Goal: Information Seeking & Learning: Learn about a topic

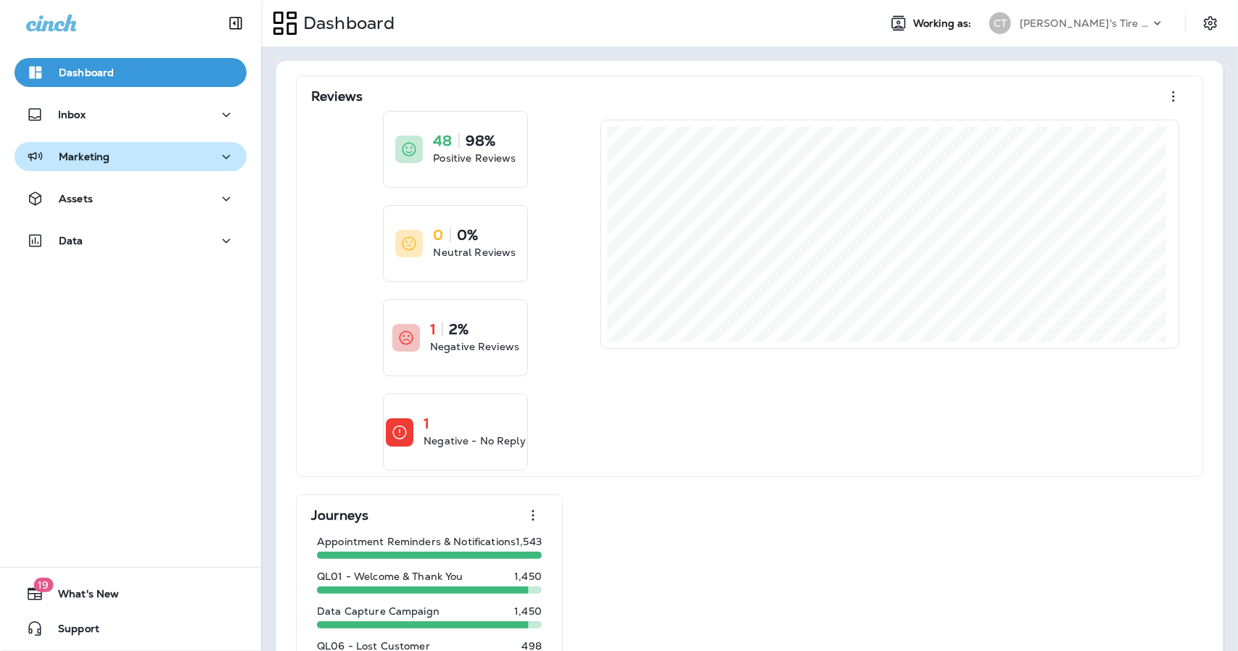
click at [151, 153] on div "Marketing" at bounding box center [130, 157] width 209 height 18
click at [90, 153] on p "Marketing" at bounding box center [84, 157] width 51 height 12
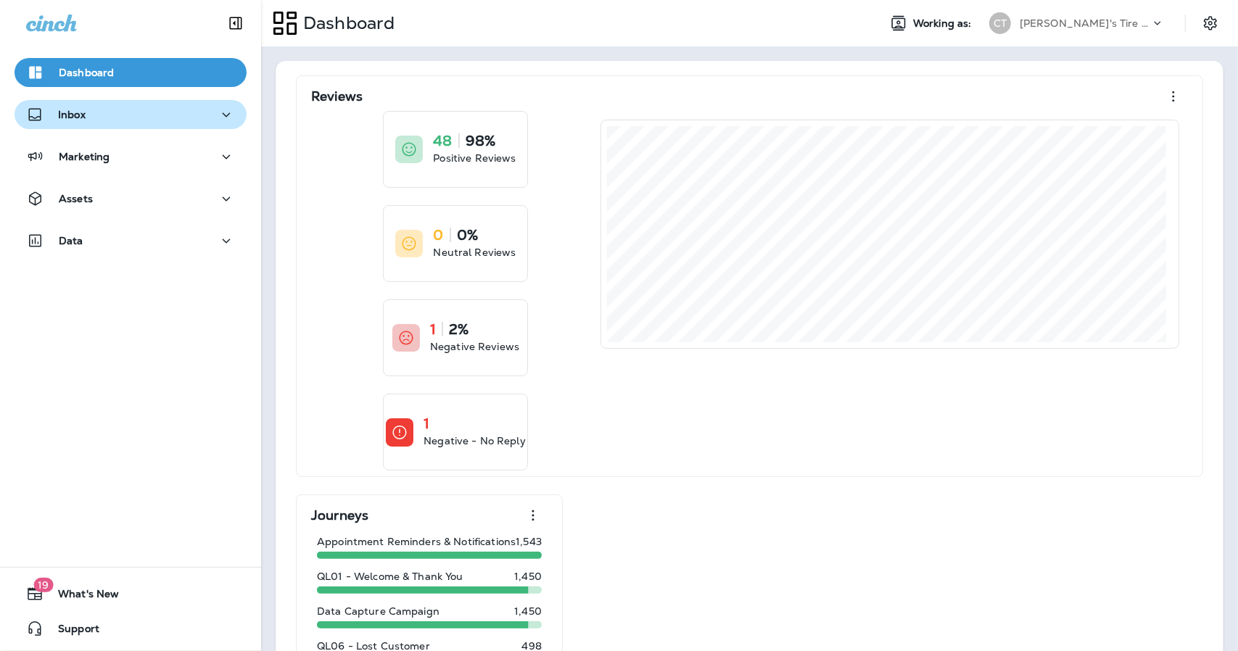
click at [90, 127] on button "Inbox" at bounding box center [130, 114] width 232 height 29
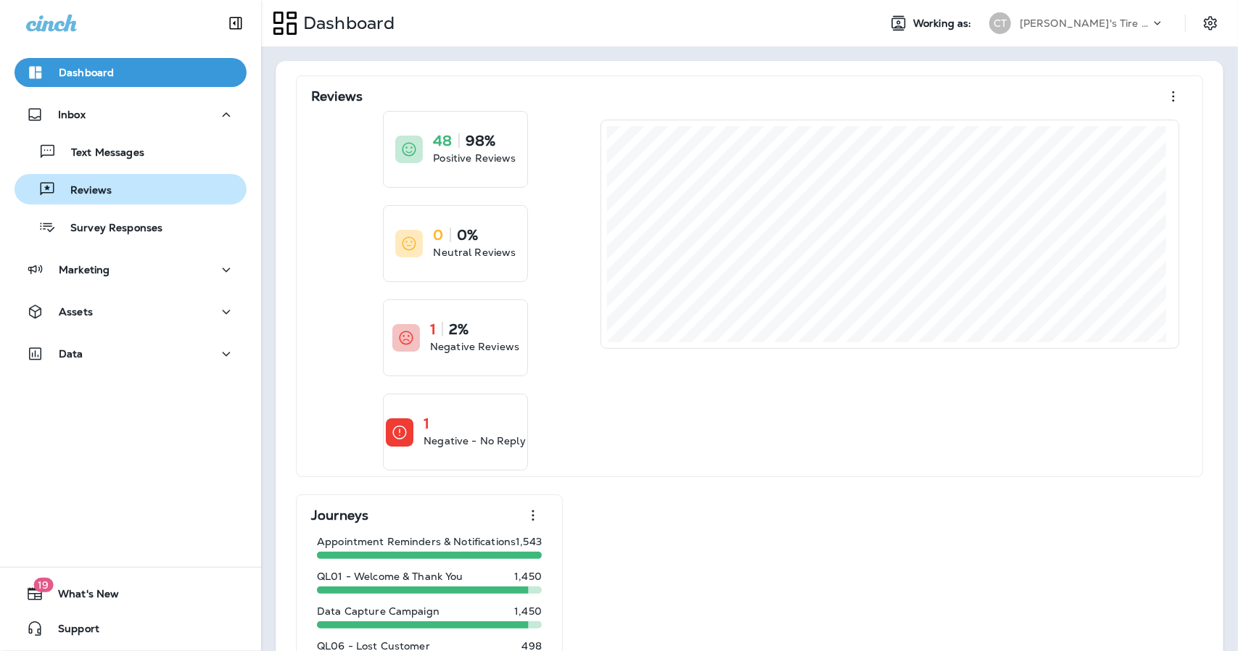
click at [90, 198] on div "Reviews" at bounding box center [65, 189] width 91 height 22
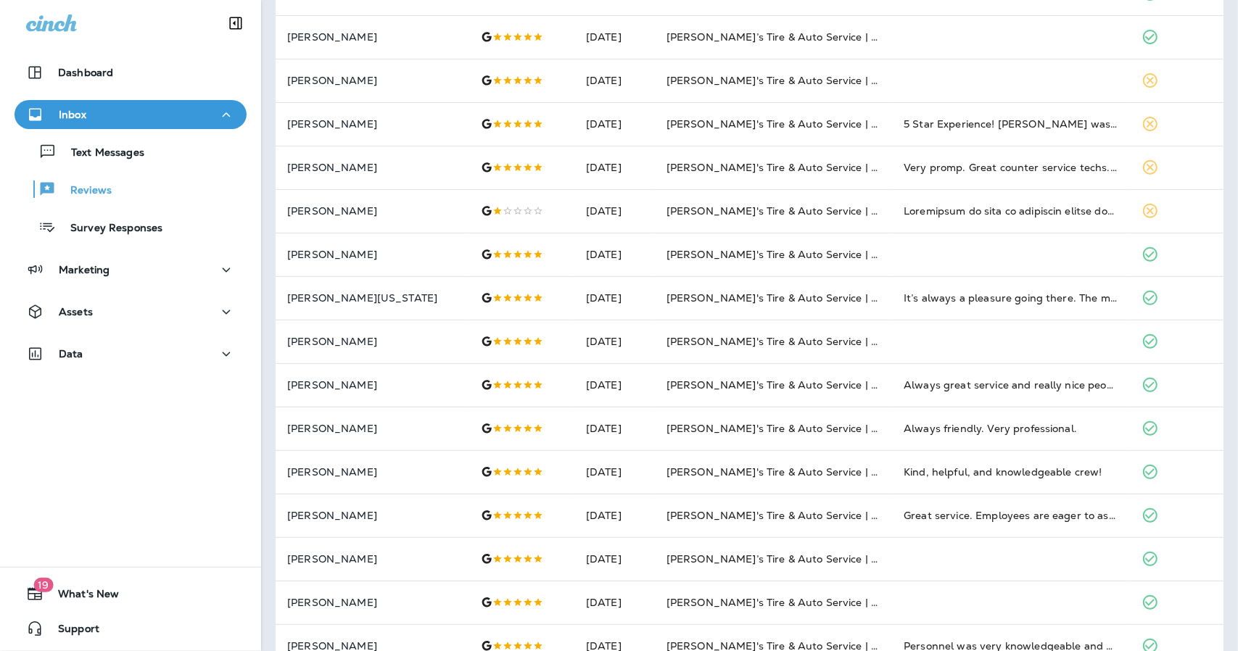
scroll to position [320, 0]
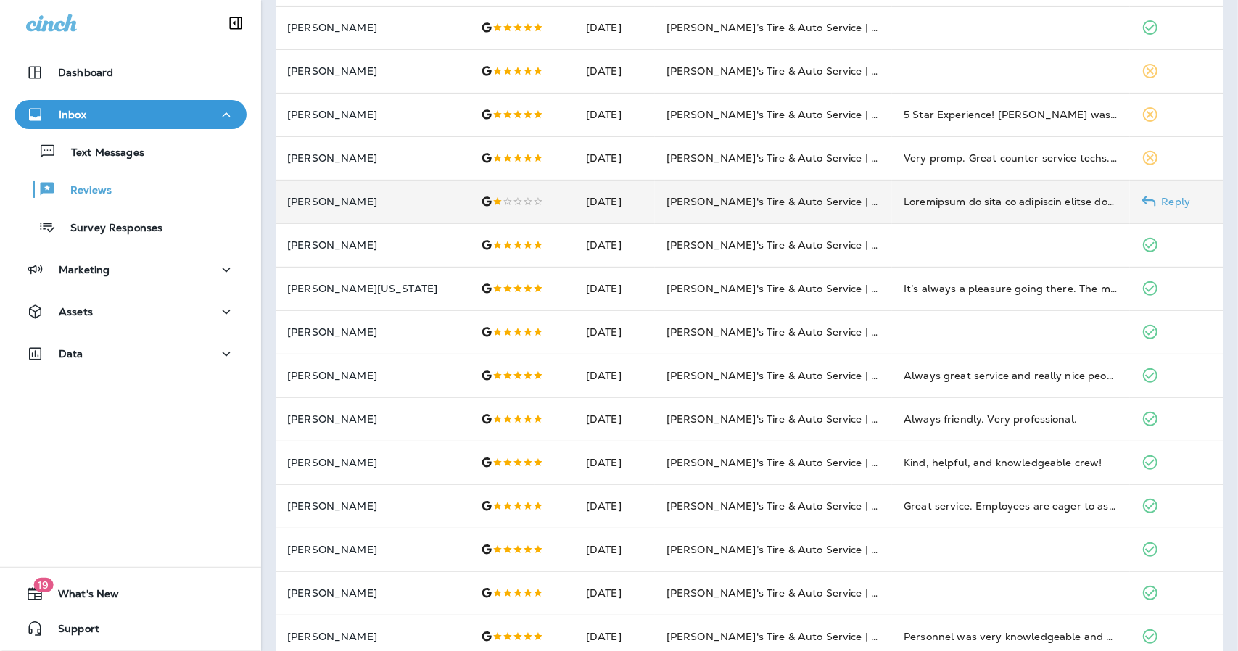
click at [726, 212] on td "[PERSON_NAME]'s Tire & Auto Service | Laplace" at bounding box center [773, 201] width 237 height 43
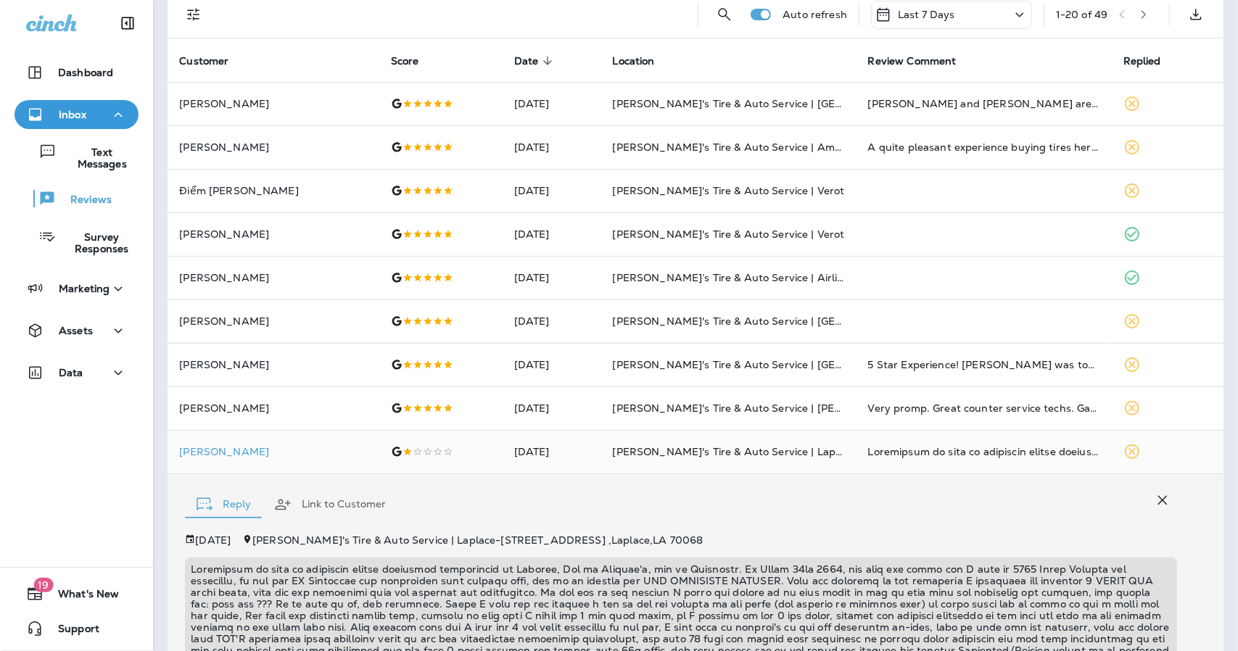
scroll to position [72, 0]
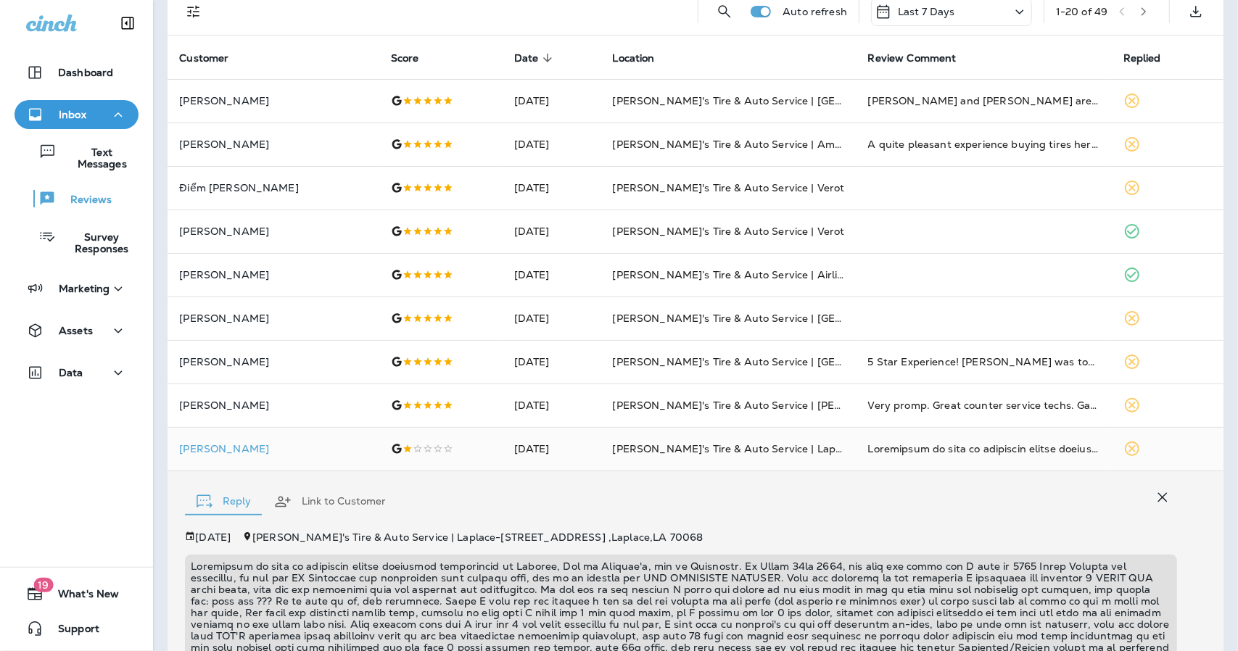
drag, startPoint x: 1226, startPoint y: 82, endPoint x: 1223, endPoint y: 122, distance: 40.0
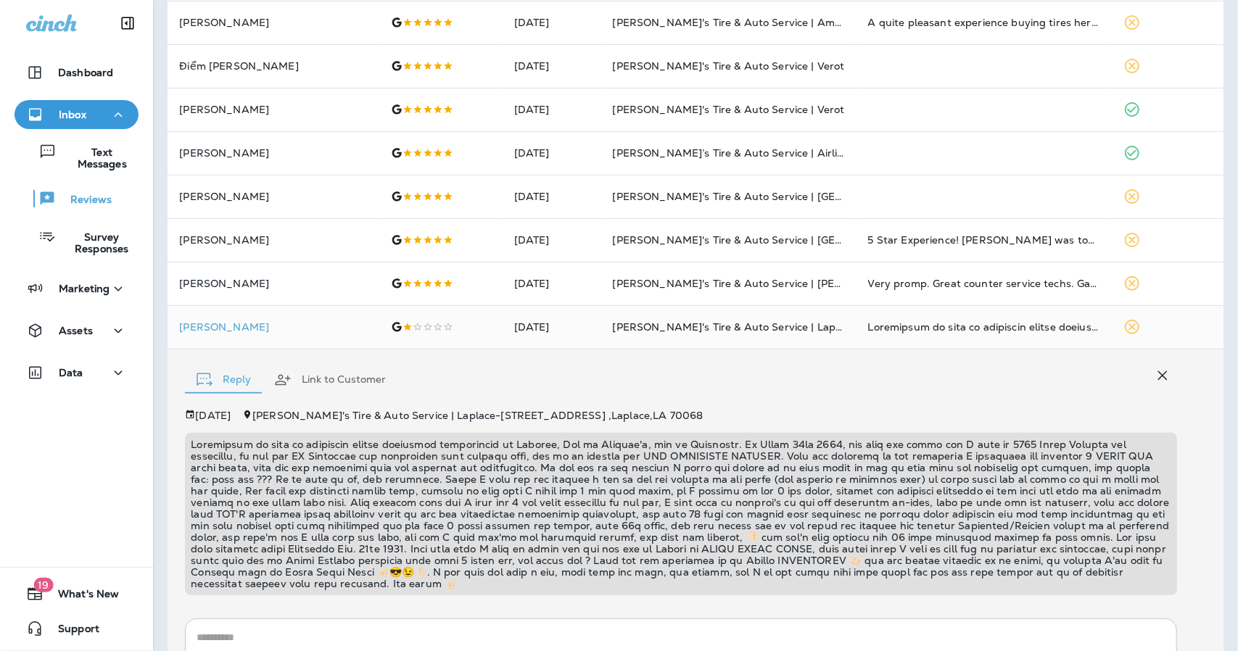
scroll to position [290, 0]
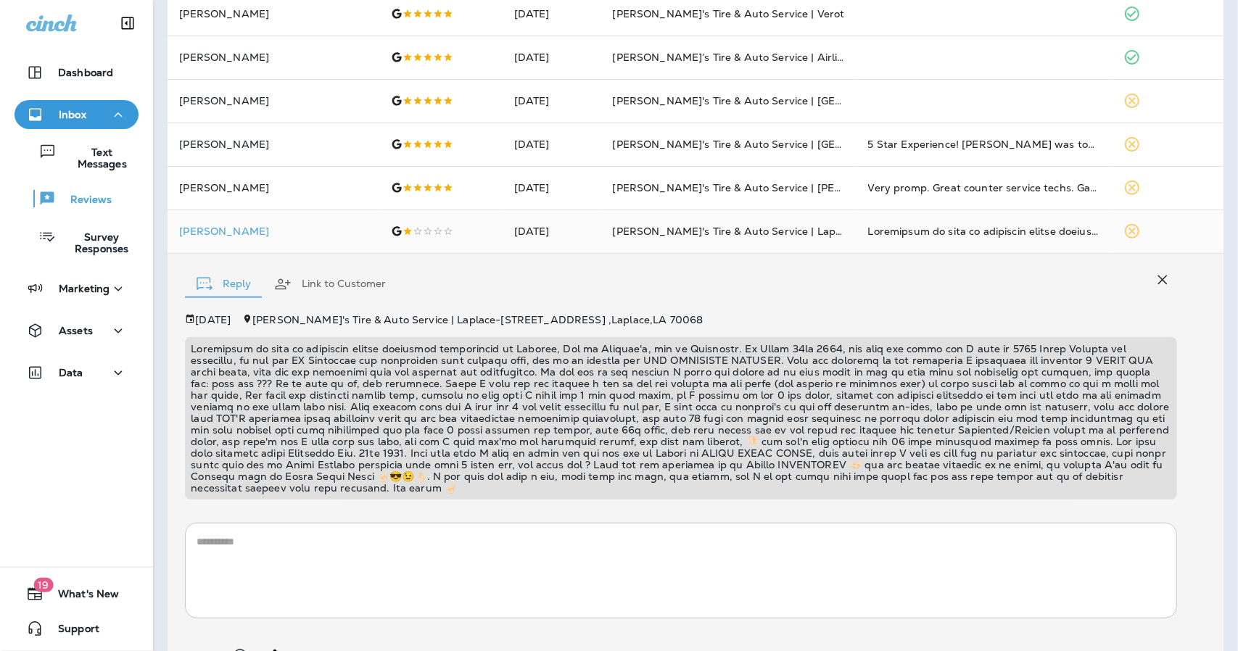
click at [1156, 280] on icon "button" at bounding box center [1161, 279] width 17 height 17
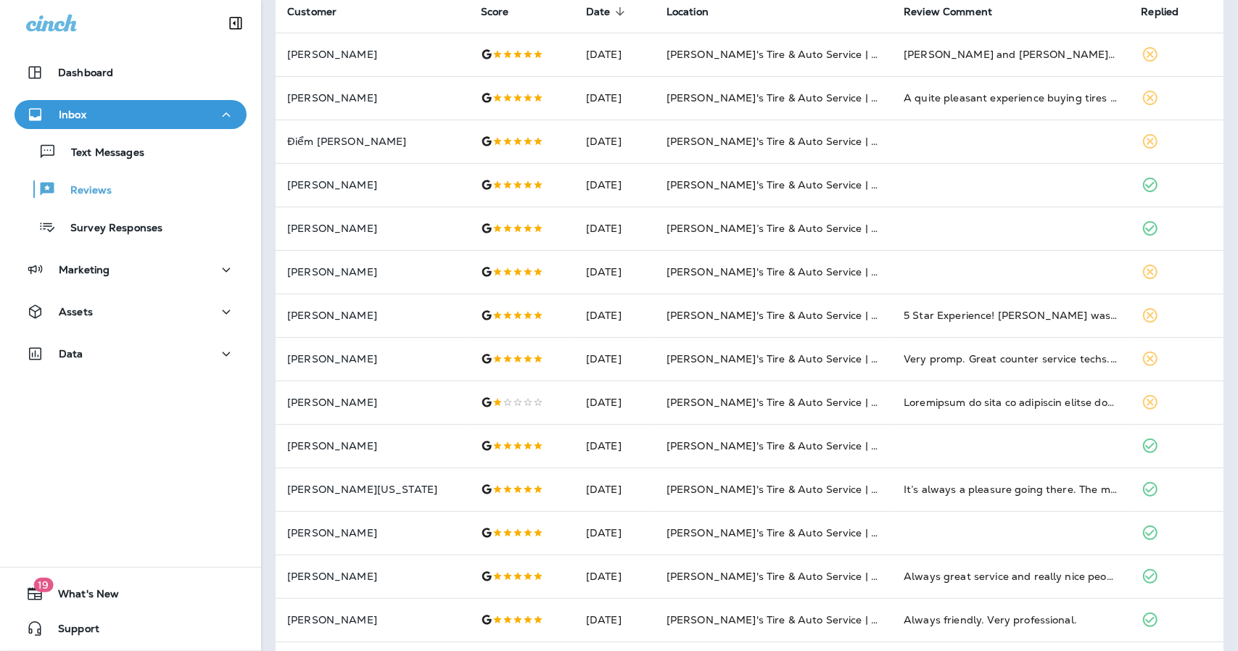
scroll to position [119, 0]
click at [144, 233] on p "Survey Responses" at bounding box center [109, 229] width 107 height 14
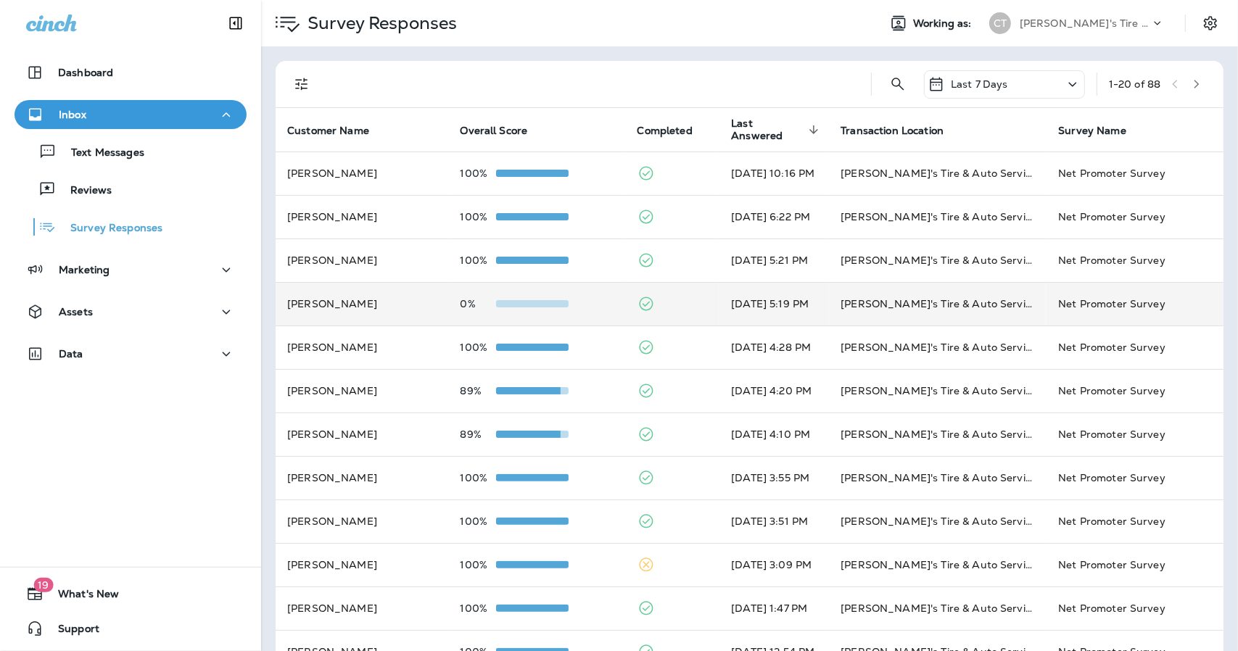
click at [626, 311] on td at bounding box center [673, 303] width 94 height 43
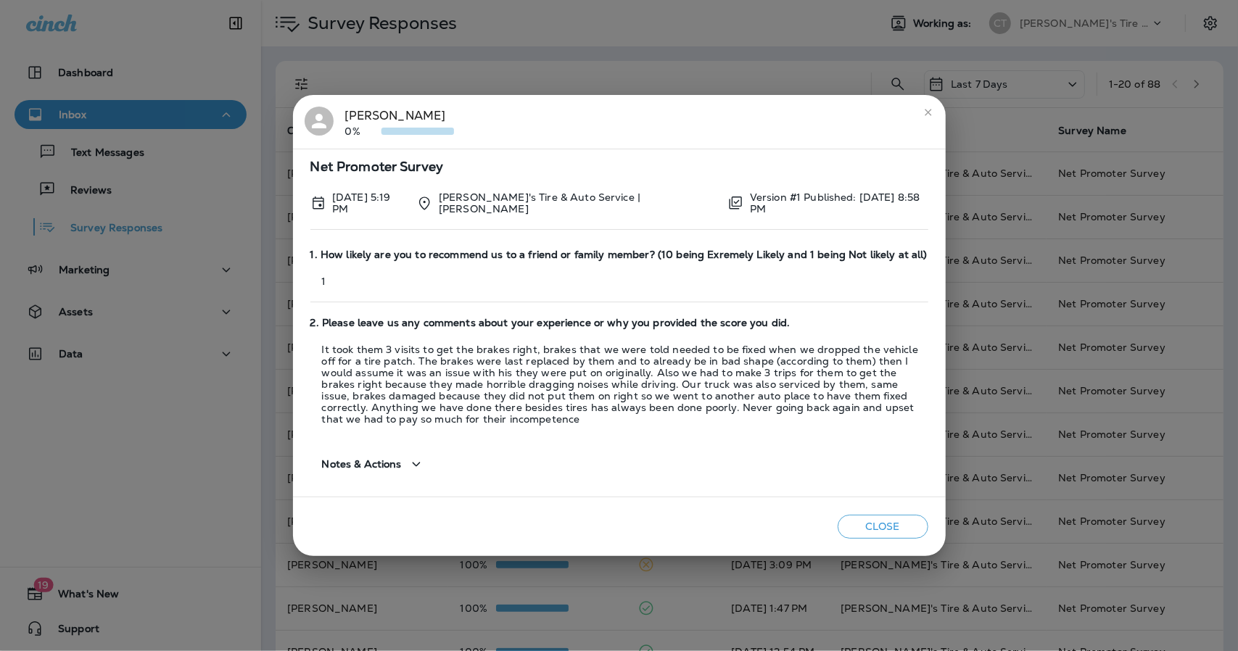
click at [402, 468] on div "Notes & Actions" at bounding box center [373, 464] width 103 height 18
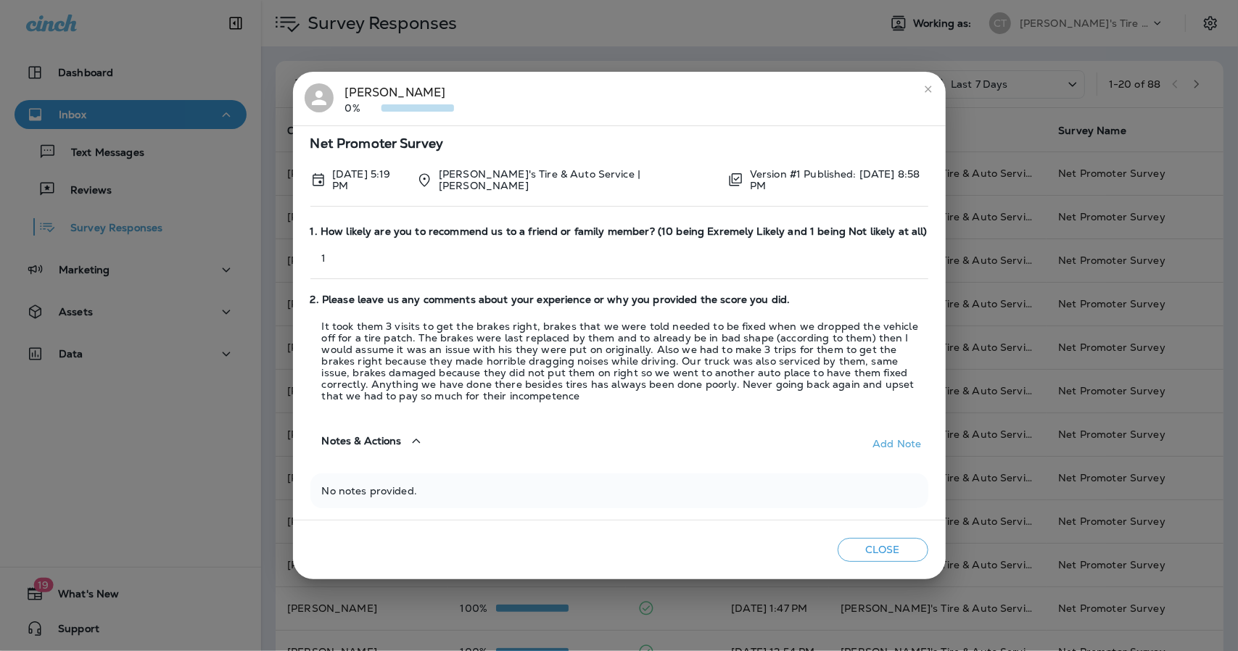
click at [853, 352] on p "It took them 3 visits to get the brakes right, brakes that we were told needed …" at bounding box center [619, 360] width 618 height 81
click at [929, 92] on icon "close" at bounding box center [927, 89] width 7 height 7
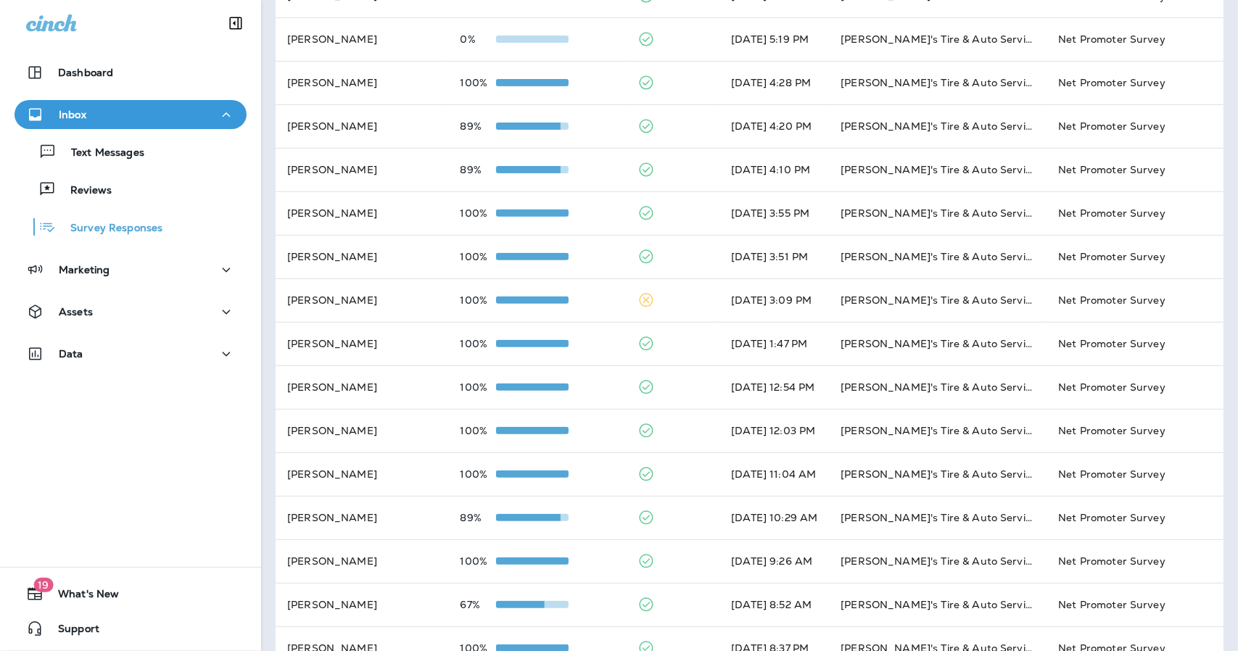
scroll to position [385, 0]
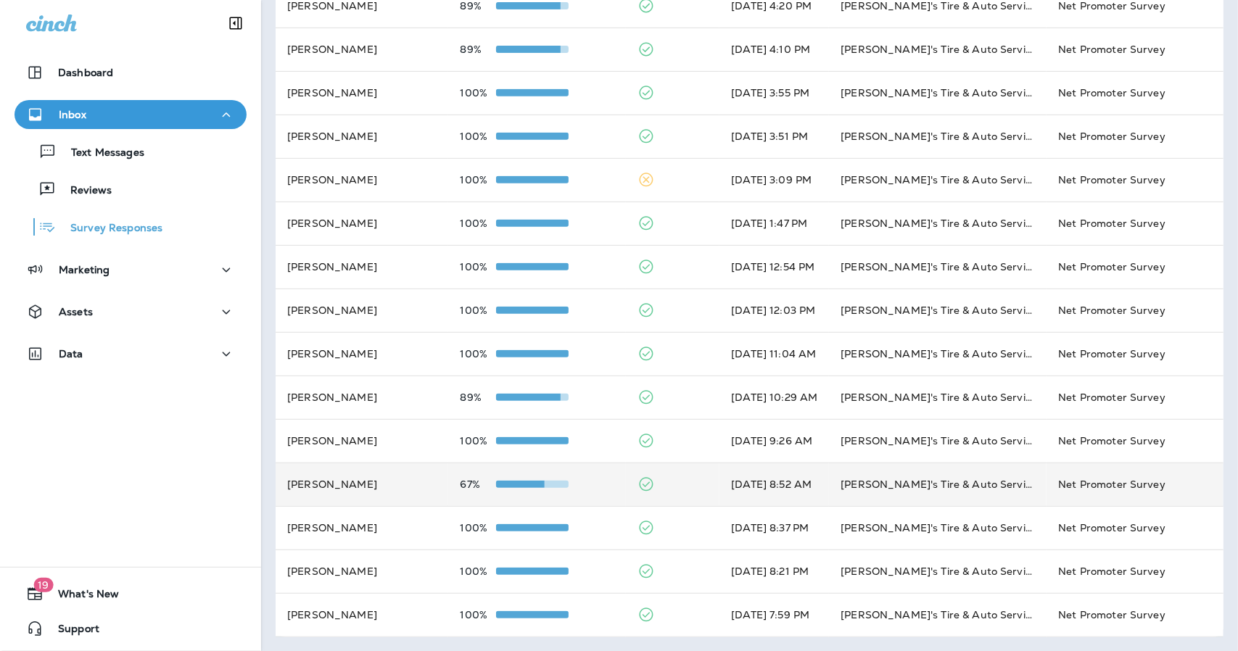
click at [579, 493] on td "67%" at bounding box center [536, 484] width 177 height 43
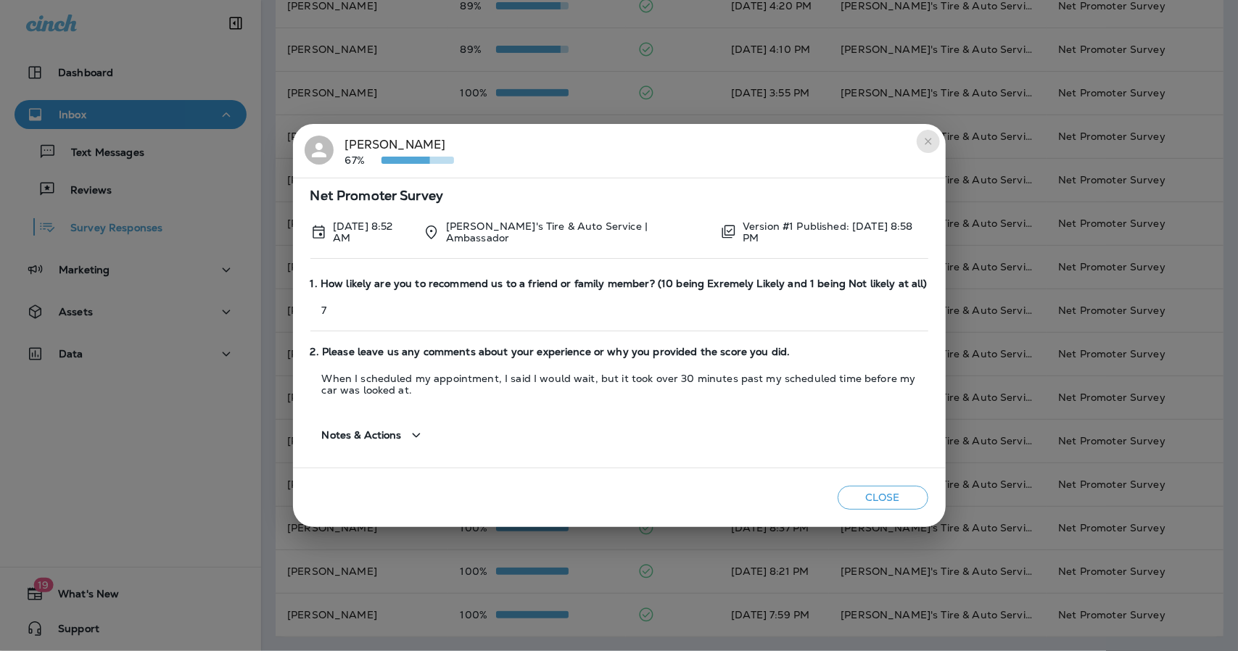
click at [928, 144] on icon "close" at bounding box center [928, 142] width 12 height 12
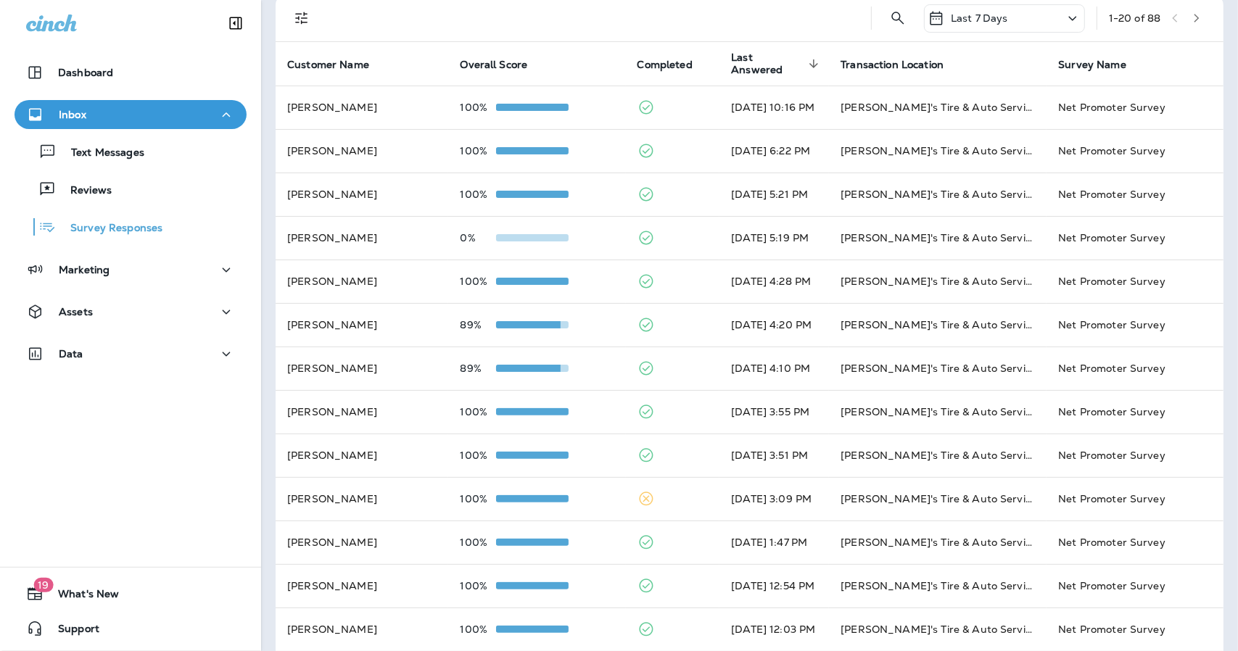
scroll to position [62, 0]
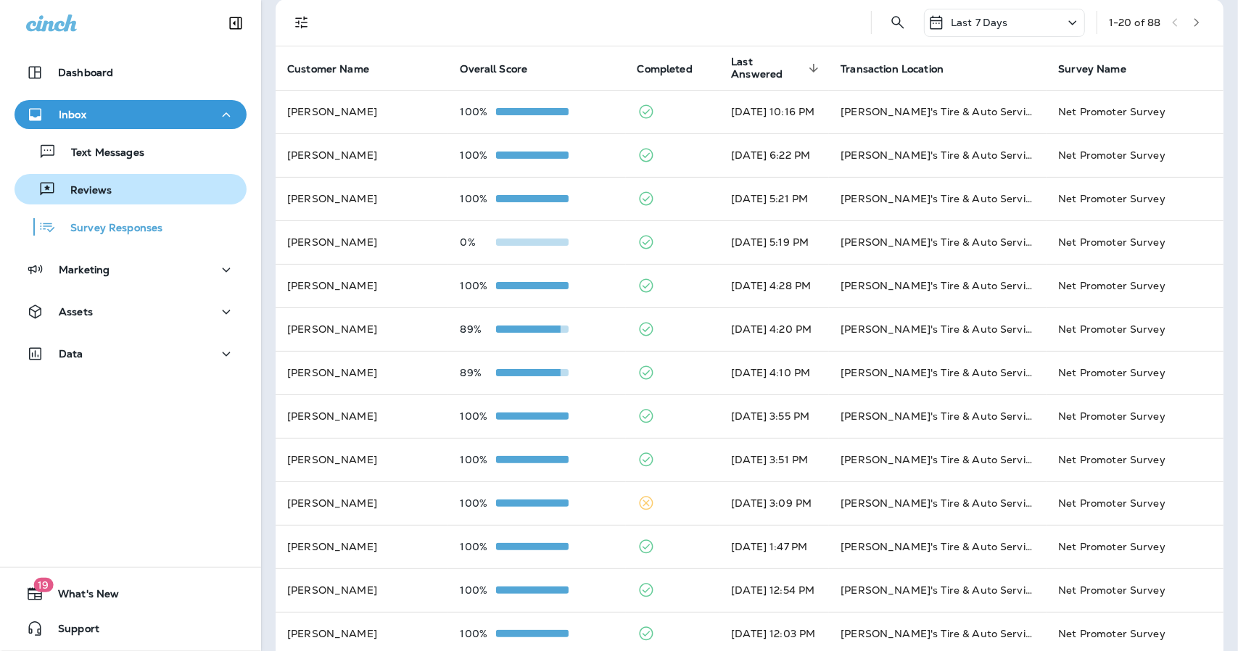
click at [93, 186] on p "Reviews" at bounding box center [84, 191] width 56 height 14
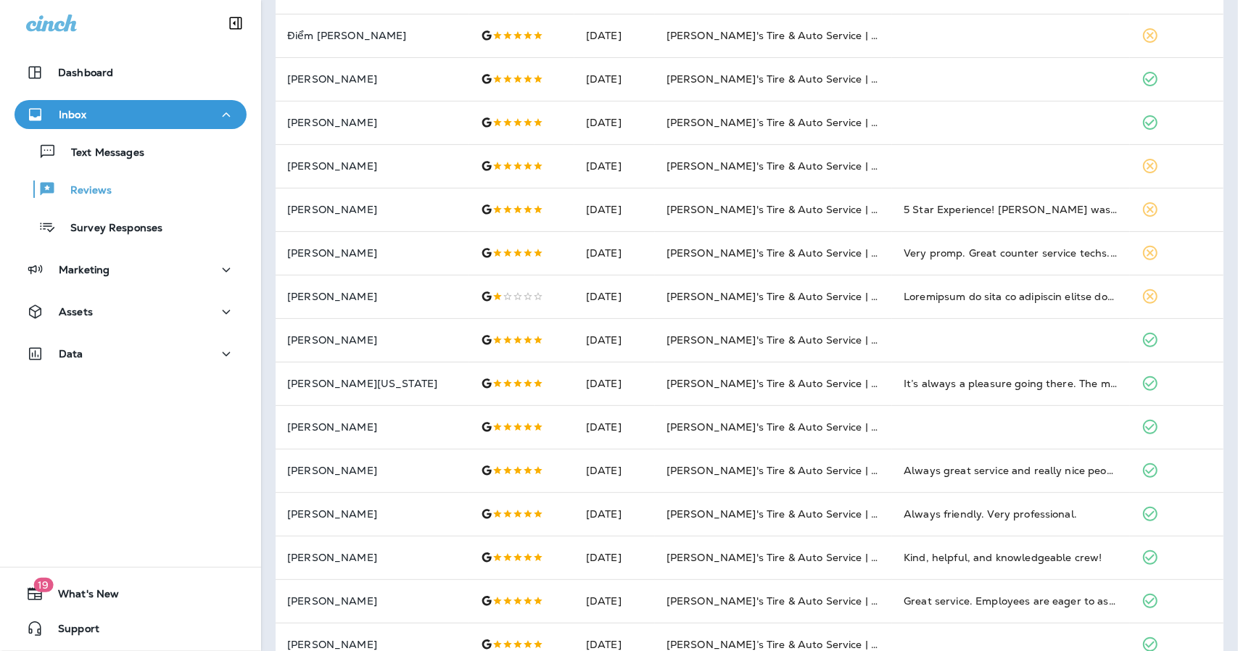
scroll to position [226, 0]
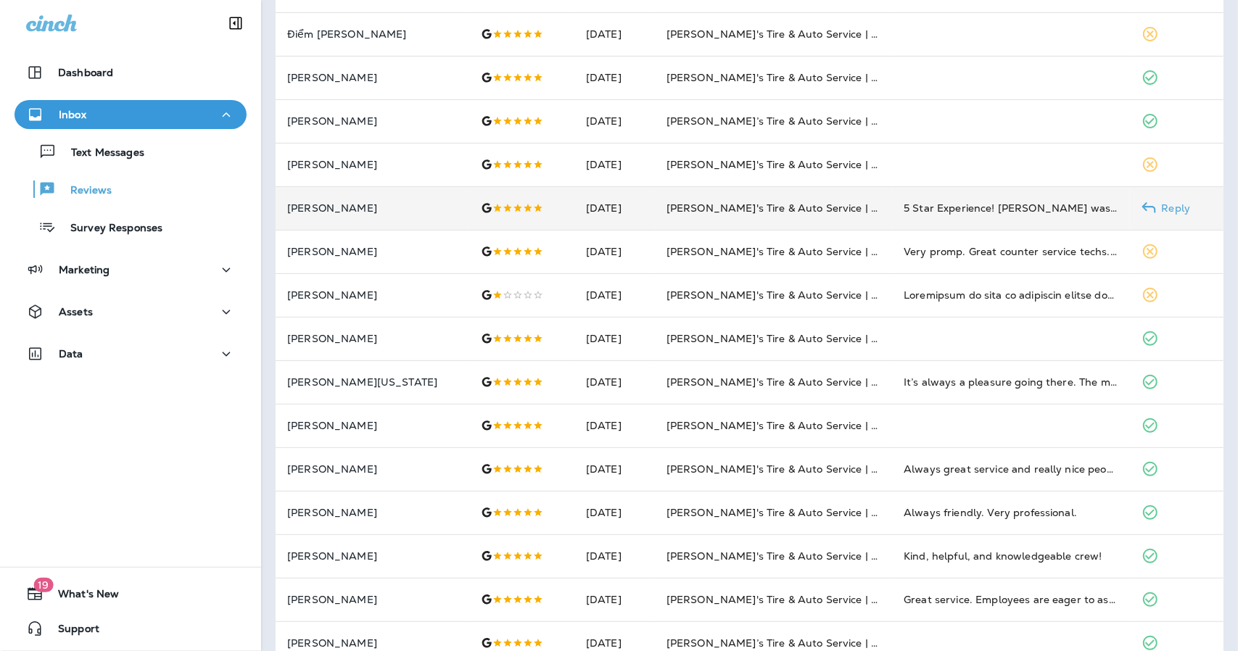
click at [864, 194] on td "[PERSON_NAME]'s Tire & Auto Service | [GEOGRAPHIC_DATA]" at bounding box center [773, 207] width 237 height 43
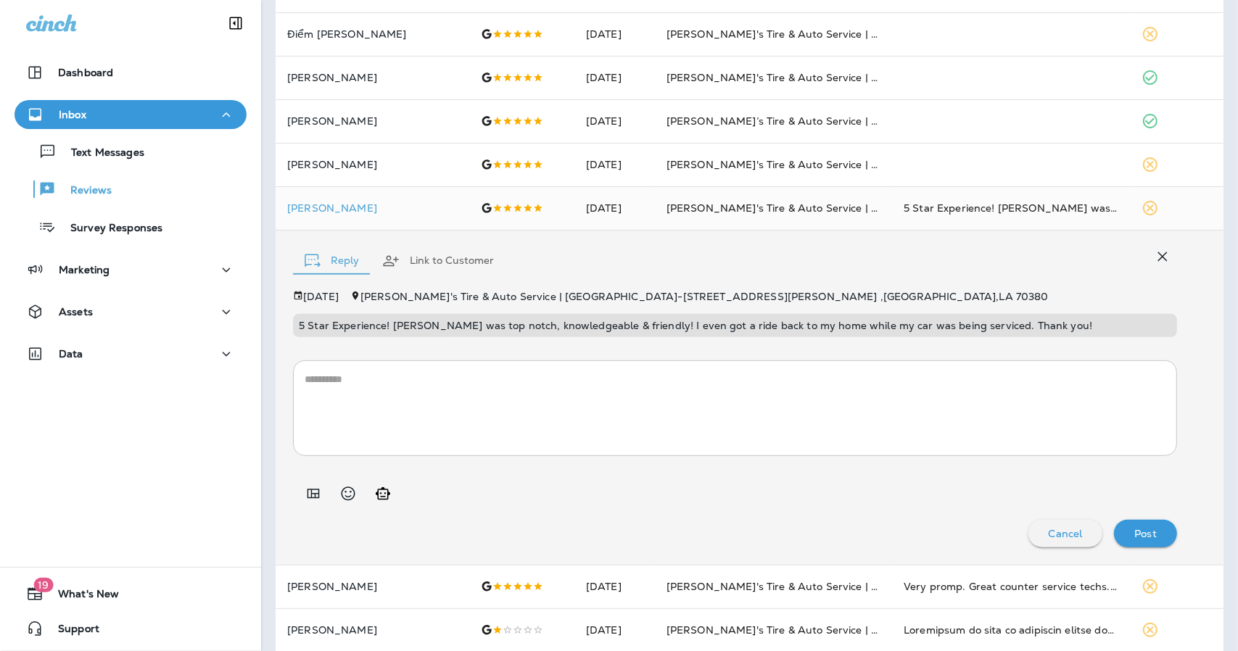
click at [1158, 253] on icon "button" at bounding box center [1162, 256] width 9 height 9
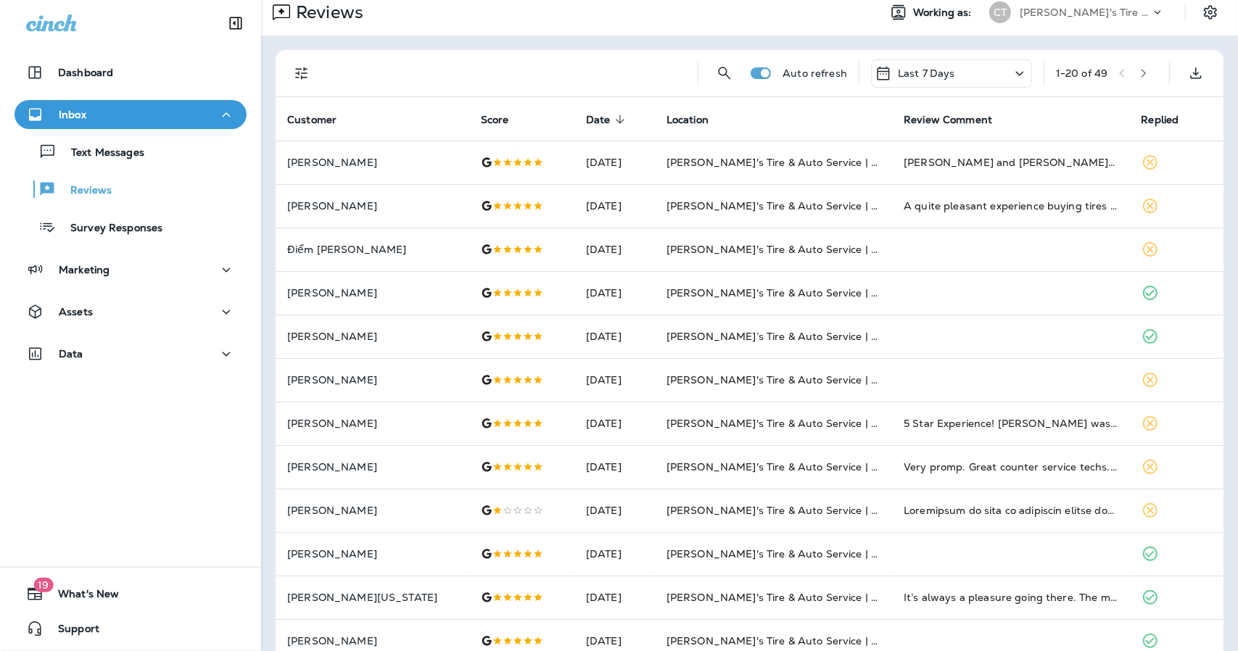
scroll to position [0, 0]
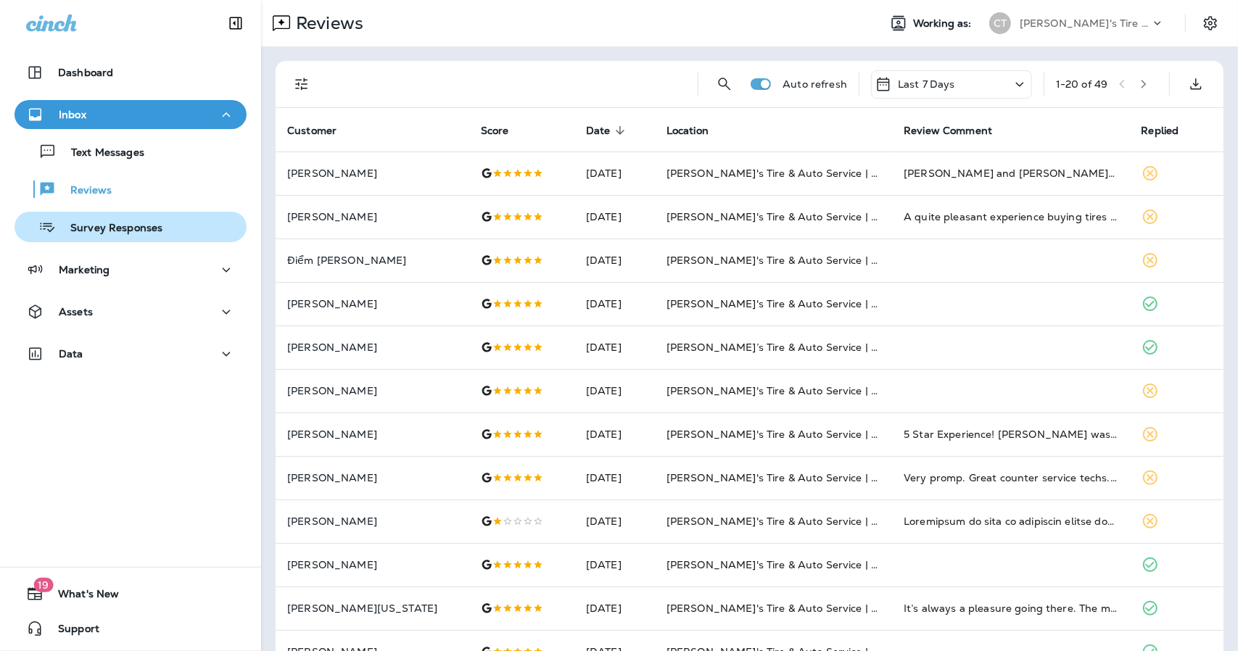
click at [93, 233] on p "Survey Responses" at bounding box center [109, 229] width 107 height 14
